Goal: Find specific page/section: Find specific page/section

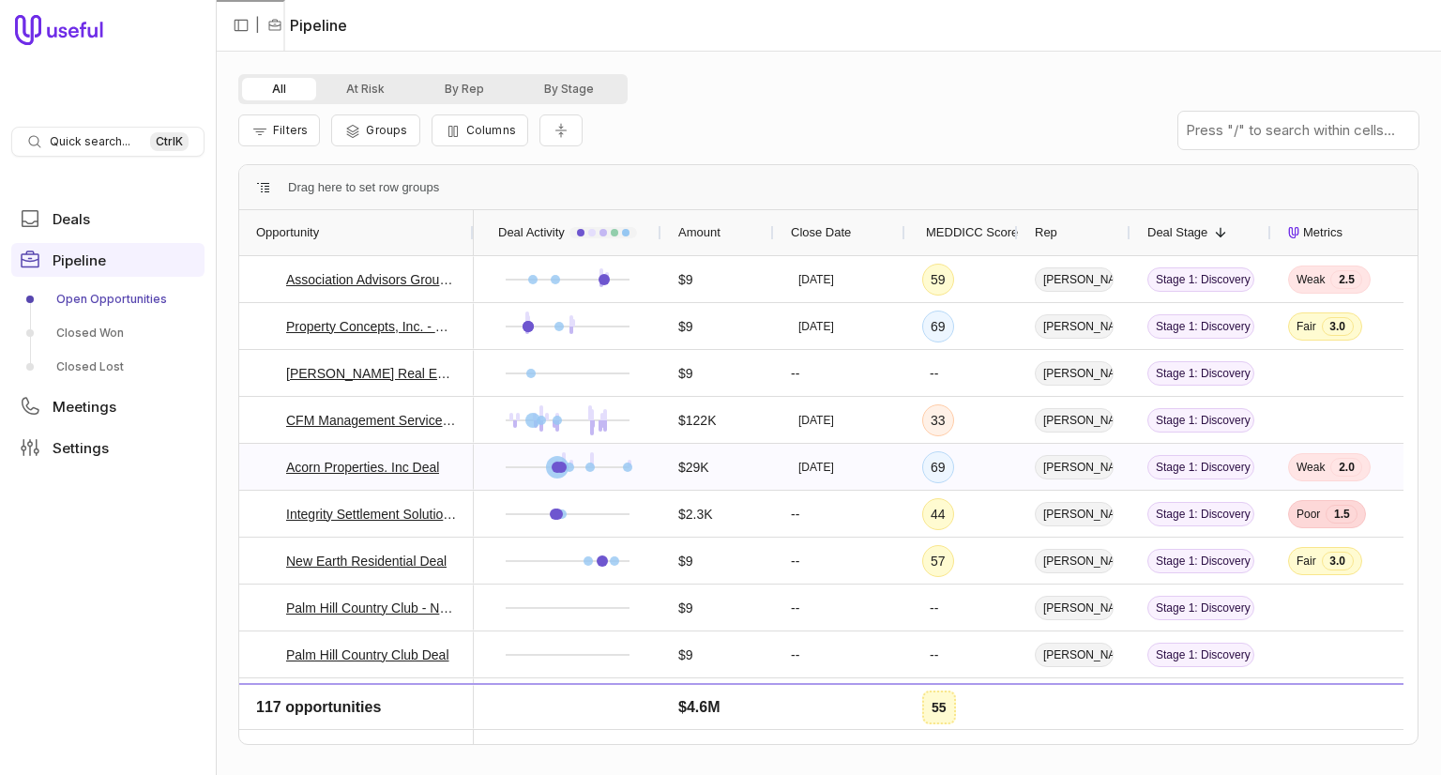
scroll to position [4033, 0]
